Goal: Feedback & Contribution: Submit feedback/report problem

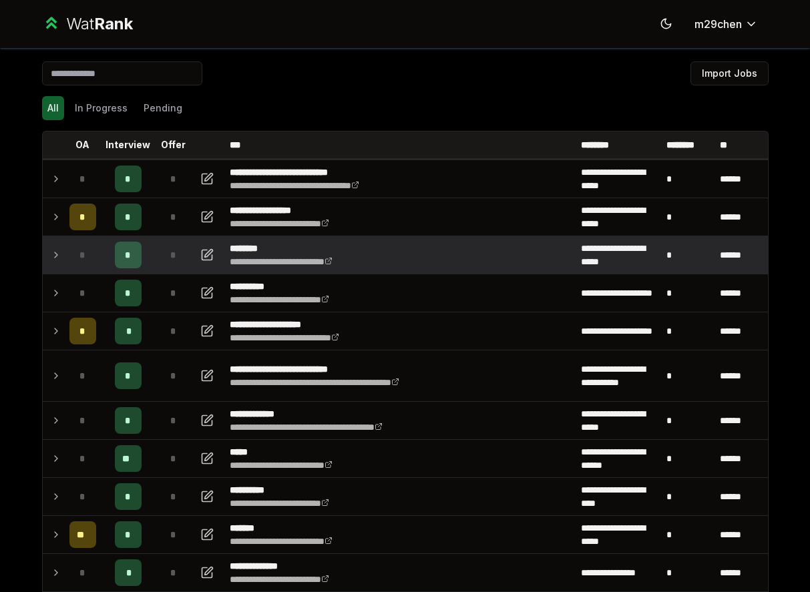
scroll to position [46, 0]
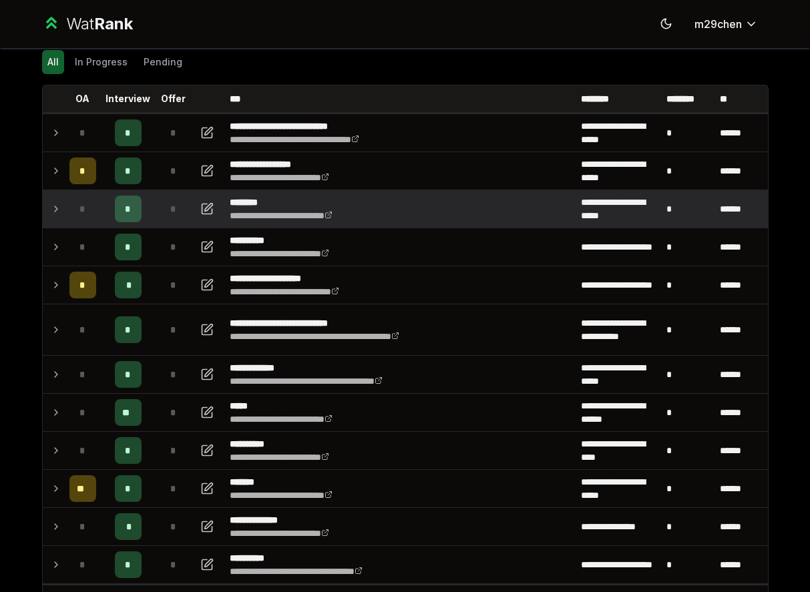
click at [51, 211] on icon at bounding box center [56, 209] width 11 height 16
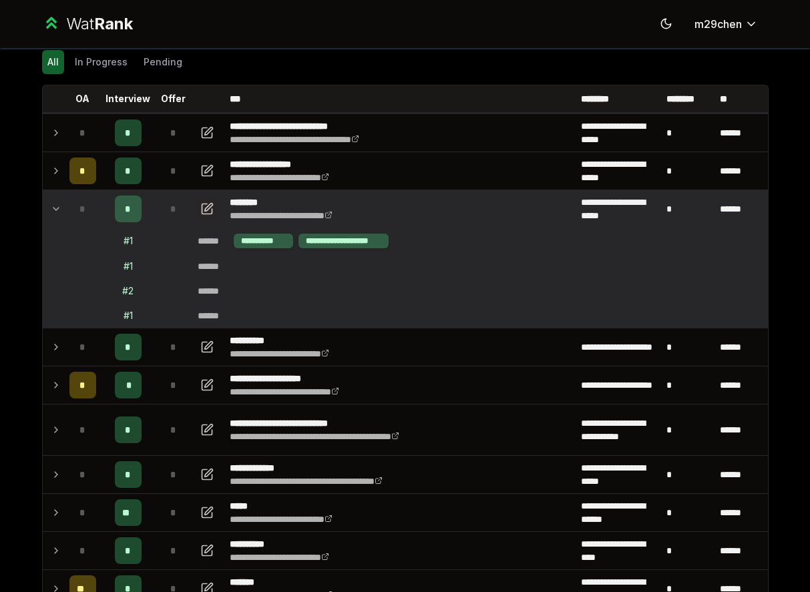
click at [207, 202] on icon "button" at bounding box center [206, 209] width 13 height 16
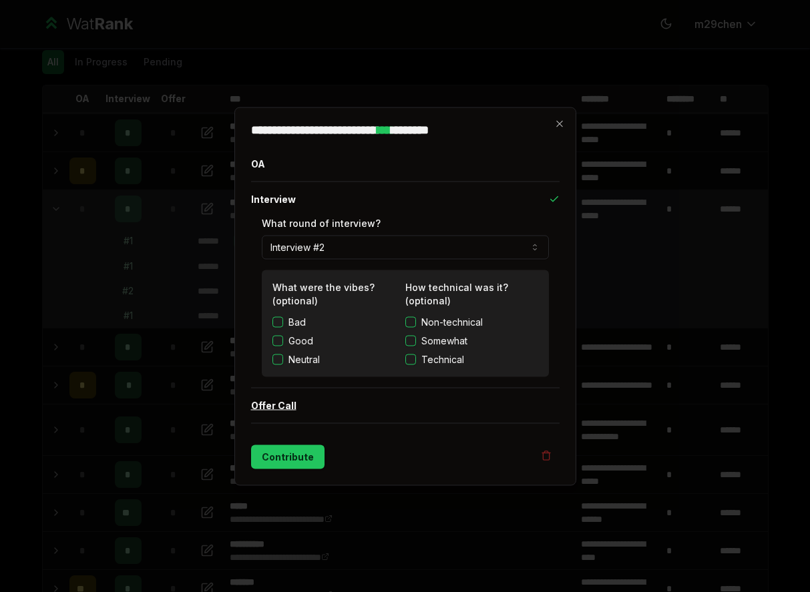
click at [387, 415] on button "Offer Call" at bounding box center [405, 405] width 308 height 35
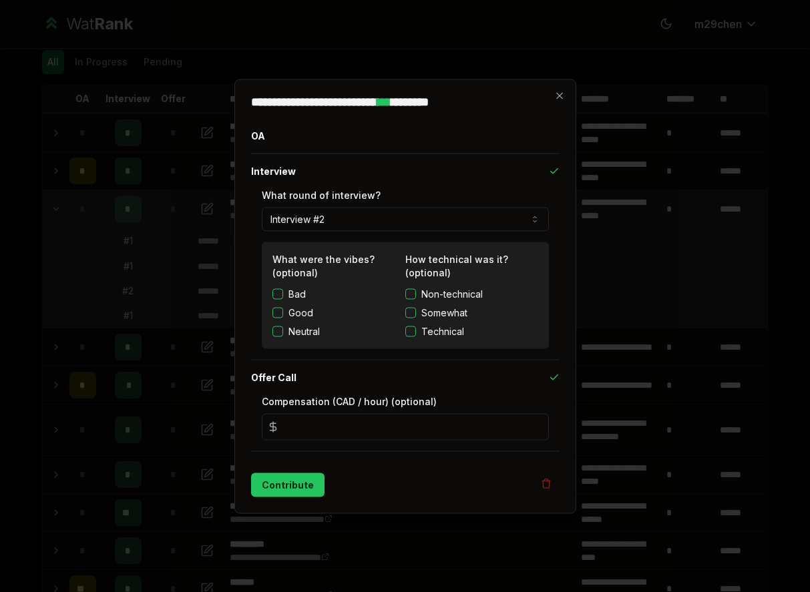
drag, startPoint x: 307, startPoint y: 424, endPoint x: 244, endPoint y: 424, distance: 63.4
click at [244, 424] on div "**********" at bounding box center [405, 296] width 342 height 435
type input "*****"
click at [397, 476] on div "Contribute" at bounding box center [405, 485] width 308 height 24
click at [280, 317] on button "Good" at bounding box center [277, 312] width 11 height 11
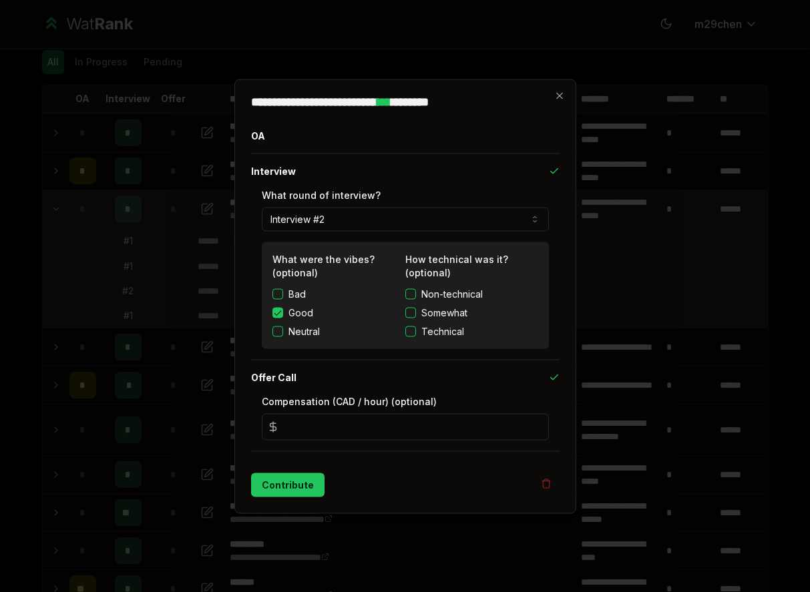
click at [411, 326] on button "Technical" at bounding box center [410, 331] width 11 height 11
click at [412, 327] on button "Technical" at bounding box center [410, 331] width 11 height 11
click at [412, 310] on button "Somewhat" at bounding box center [410, 312] width 11 height 11
click at [413, 310] on button "Somewhat" at bounding box center [410, 312] width 11 height 11
click at [283, 483] on button "Contribute" at bounding box center [287, 485] width 73 height 24
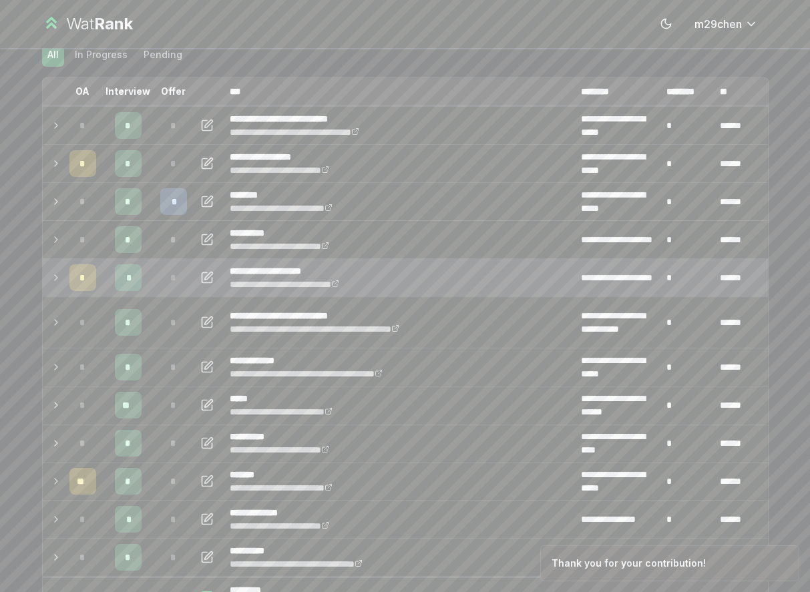
scroll to position [89, 0]
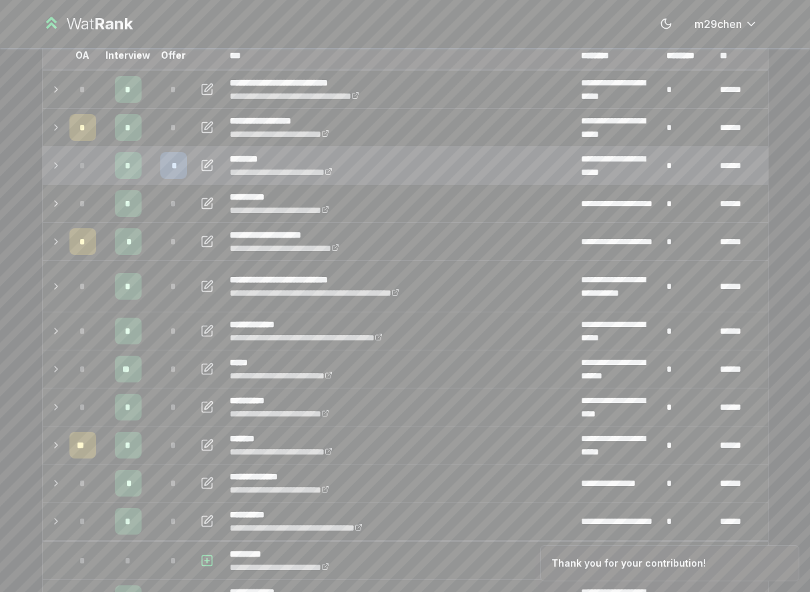
click at [53, 155] on td at bounding box center [53, 165] width 21 height 37
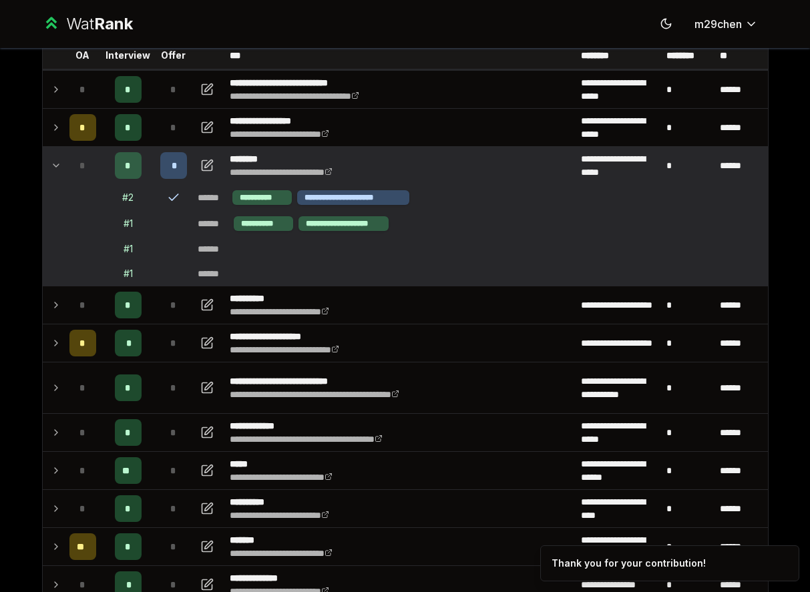
click at [55, 158] on icon at bounding box center [56, 166] width 11 height 16
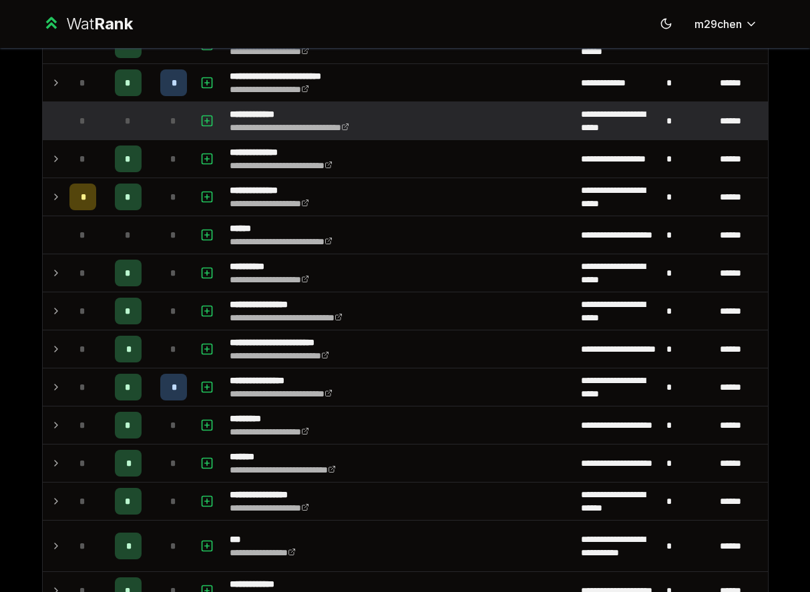
scroll to position [674, 0]
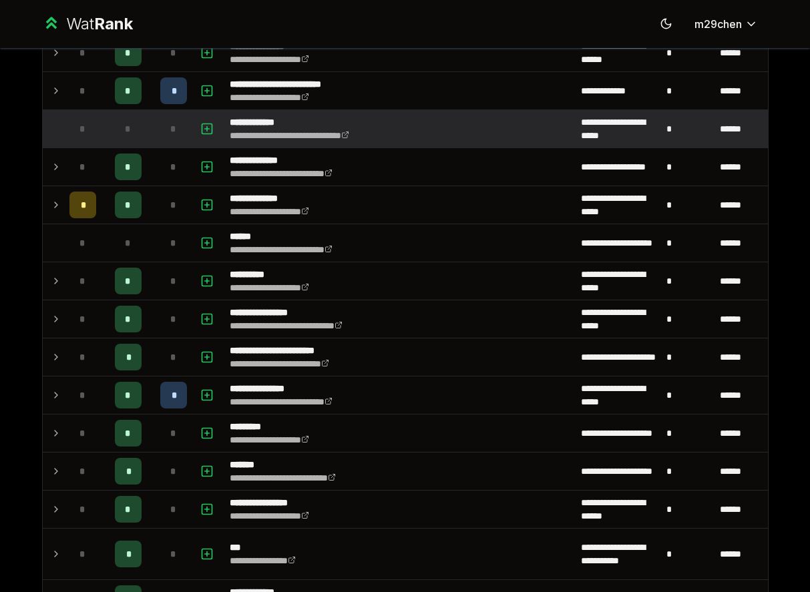
click at [57, 95] on icon at bounding box center [56, 91] width 11 height 16
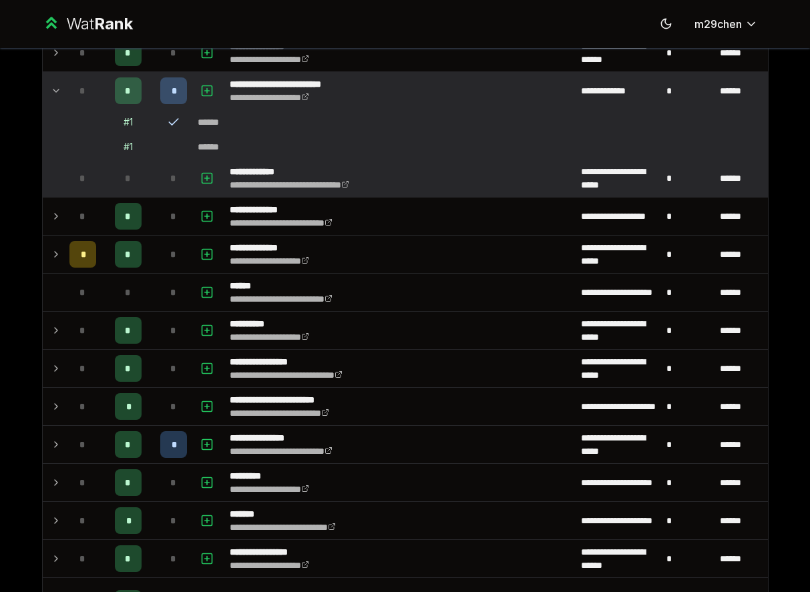
click at [57, 95] on icon at bounding box center [56, 91] width 11 height 16
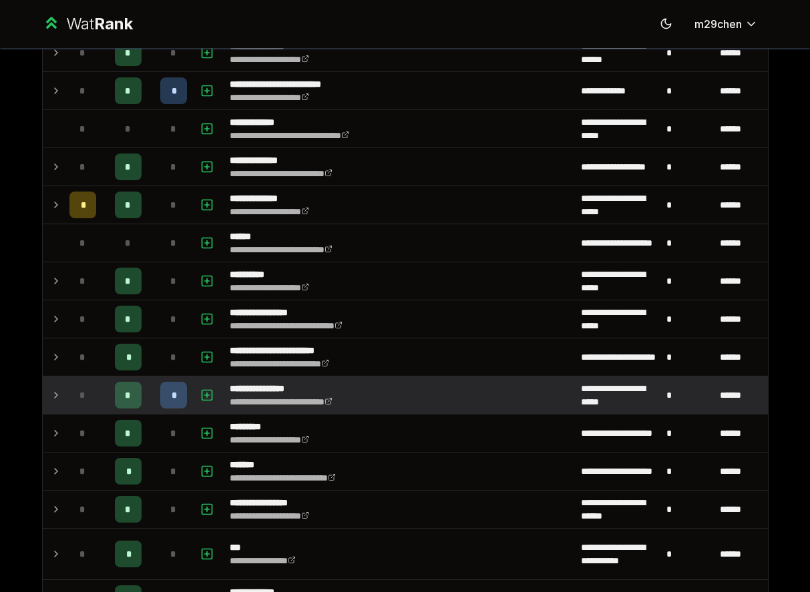
click at [57, 395] on icon at bounding box center [56, 395] width 3 height 5
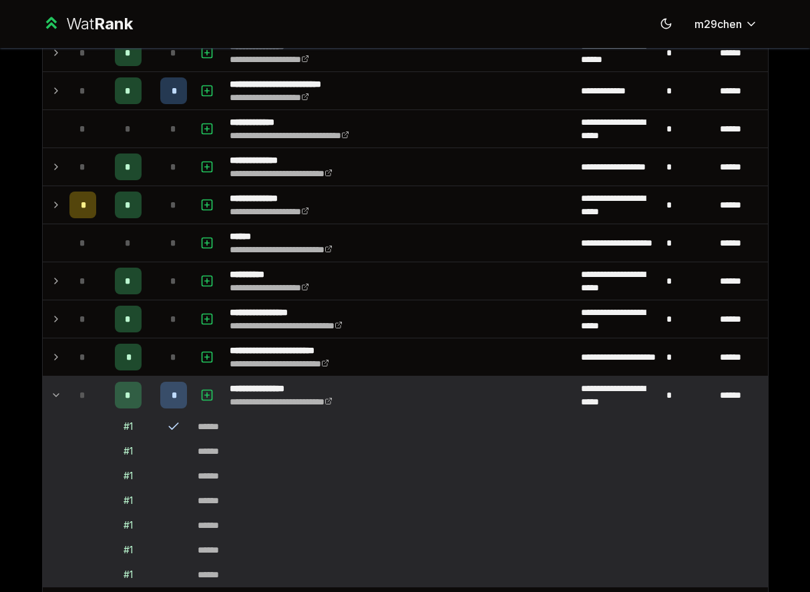
click at [57, 395] on icon at bounding box center [55, 395] width 5 height 3
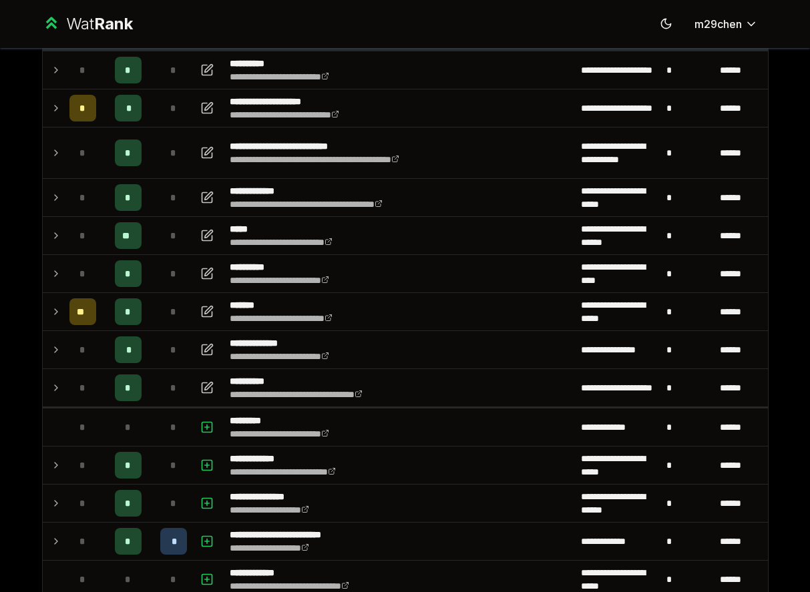
scroll to position [0, 0]
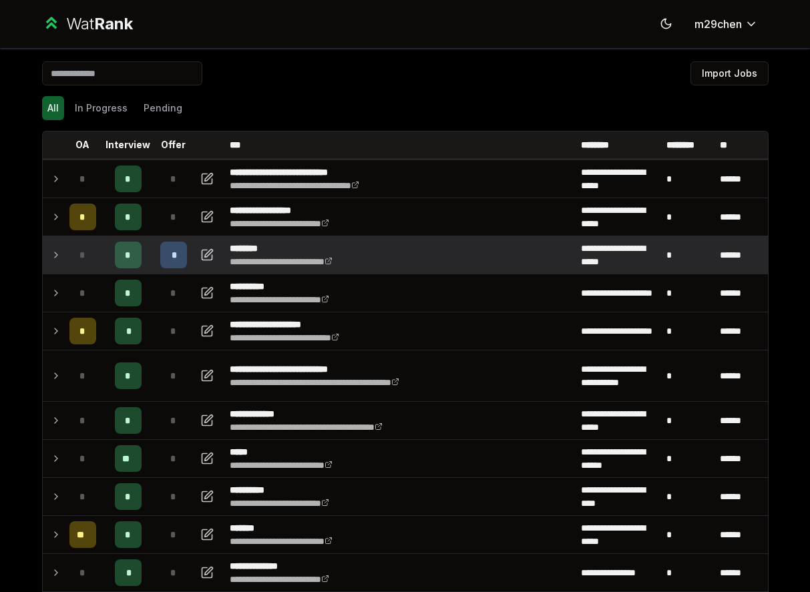
click at [19, 69] on div "**********" at bounding box center [405, 296] width 810 height 592
drag, startPoint x: 15, startPoint y: 70, endPoint x: -87, endPoint y: 70, distance: 102.1
click at [0, 70] on html "**********" at bounding box center [405, 296] width 810 height 592
click at [312, 45] on div "Wat Rank Toggle theme m29chen" at bounding box center [405, 24] width 769 height 48
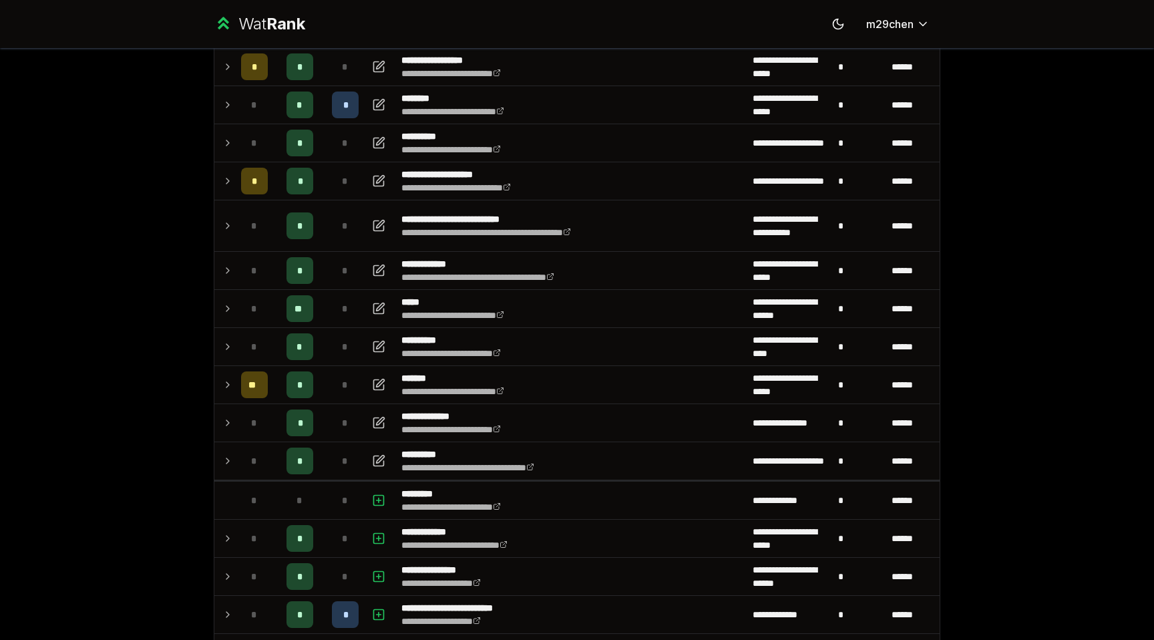
scroll to position [164, 0]
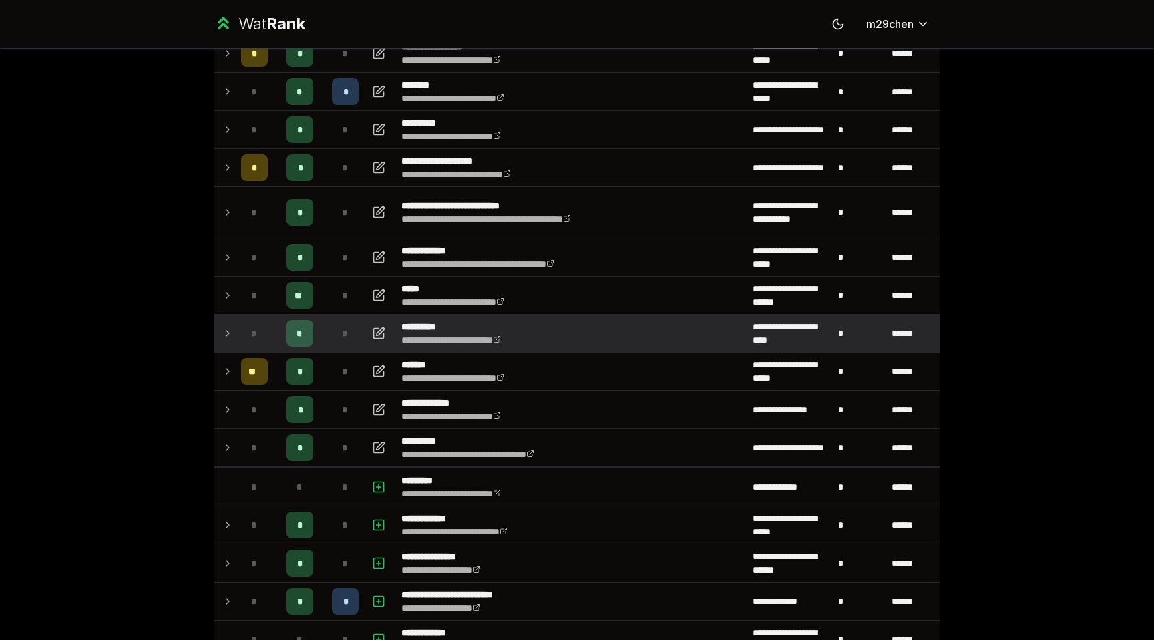
click at [239, 334] on td "*" at bounding box center [254, 332] width 37 height 37
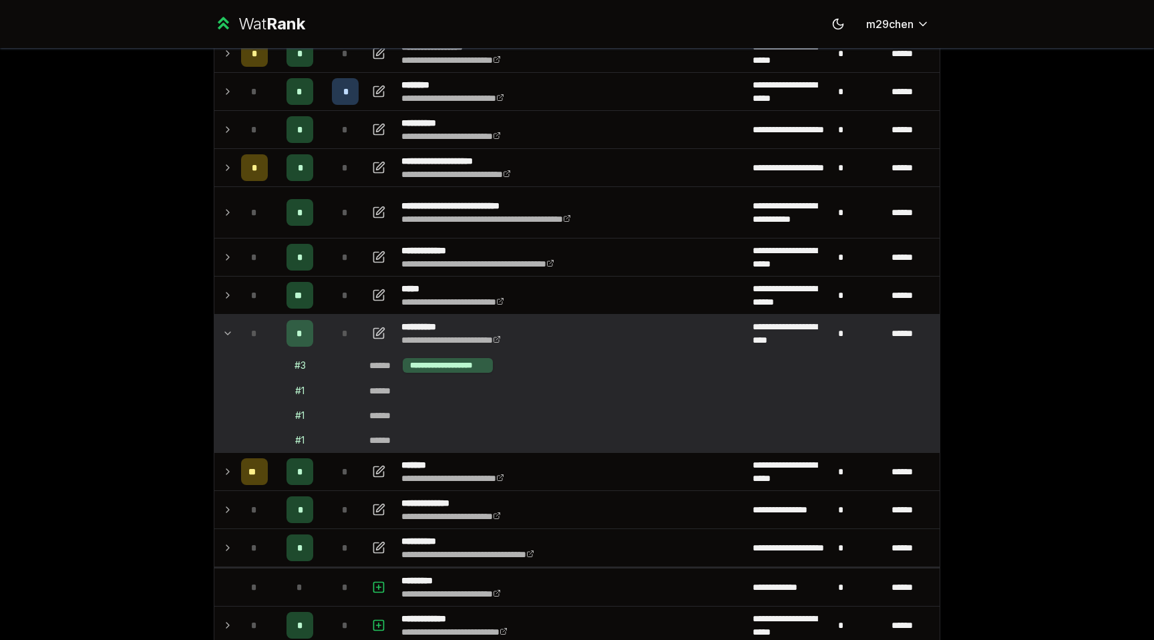
click at [239, 334] on td "*" at bounding box center [254, 332] width 37 height 37
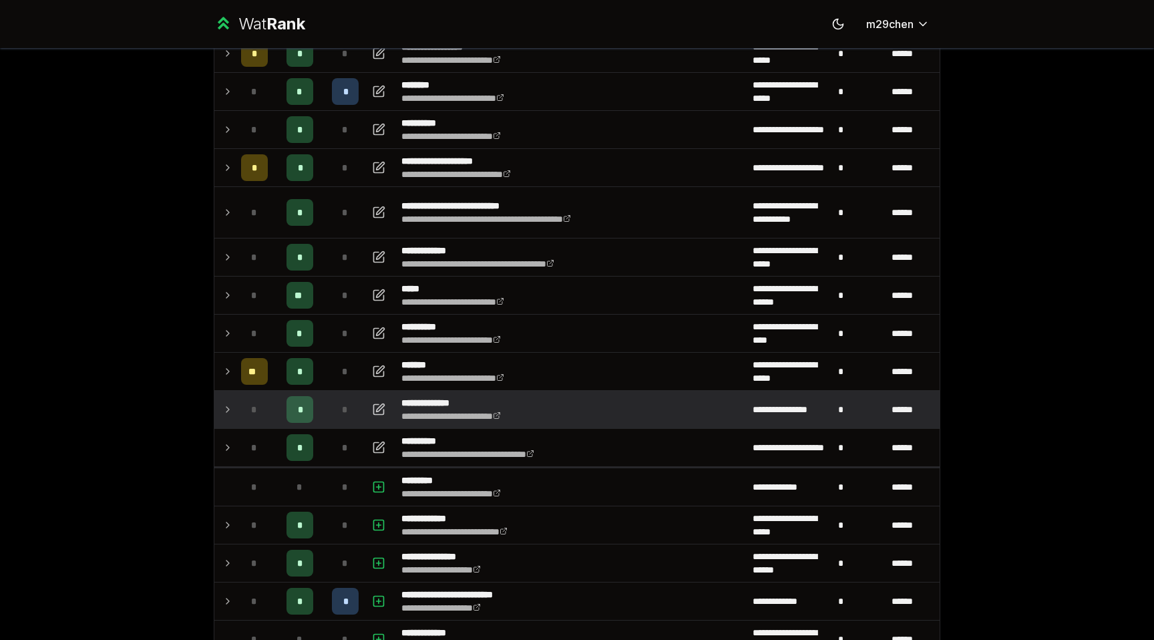
click at [222, 410] on icon at bounding box center [227, 409] width 11 height 16
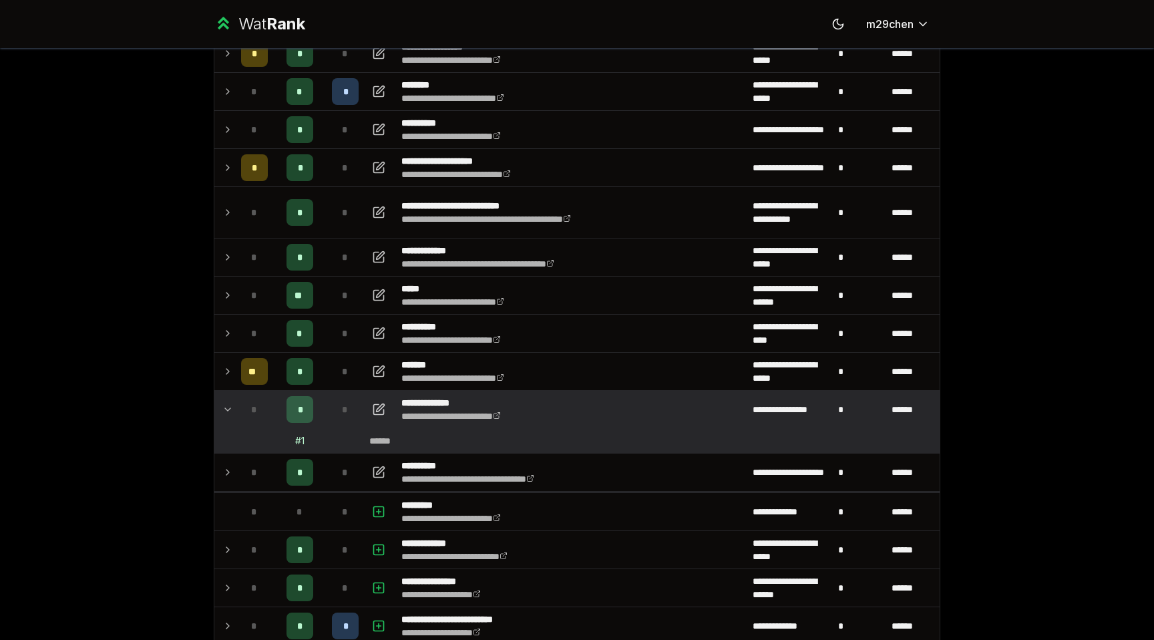
click at [222, 409] on icon at bounding box center [227, 409] width 11 height 16
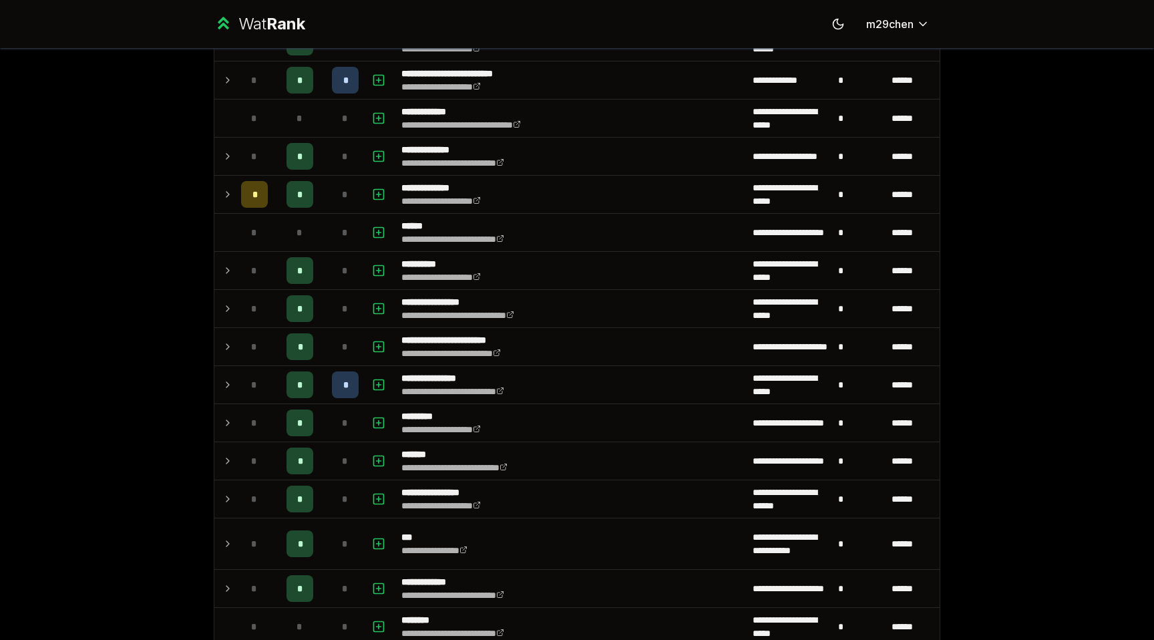
scroll to position [324, 0]
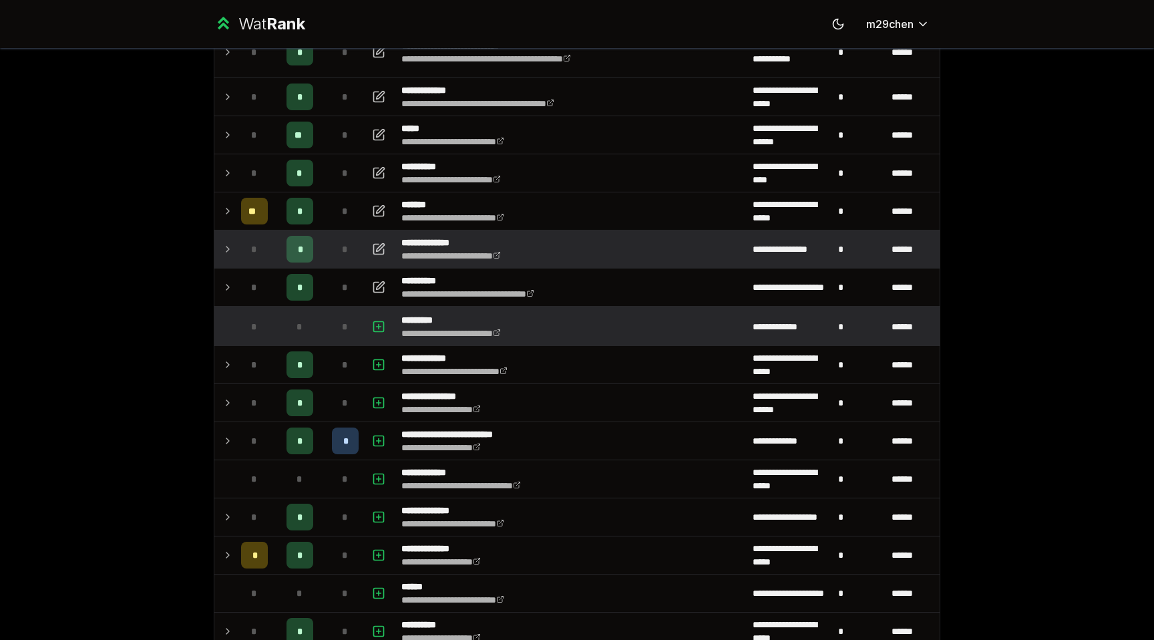
click at [346, 332] on span "*" at bounding box center [345, 326] width 6 height 13
